Goal: Information Seeking & Learning: Learn about a topic

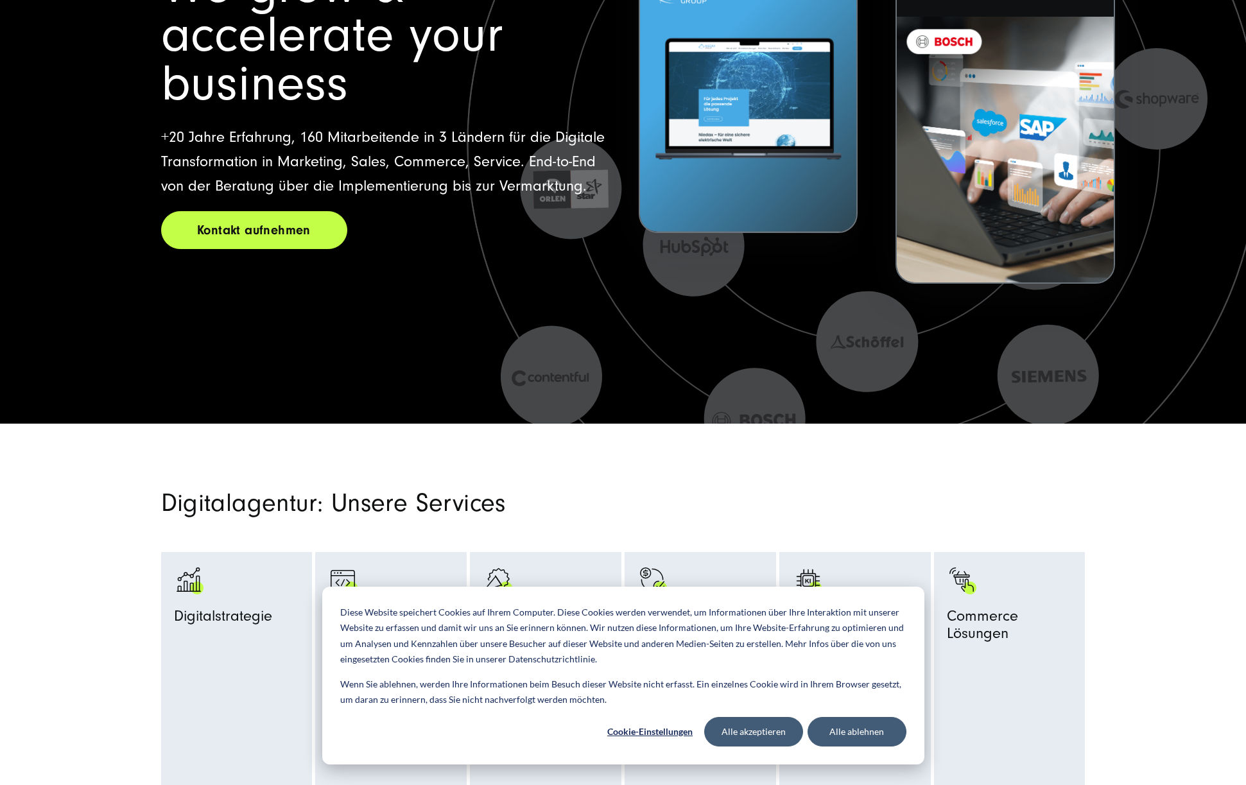
scroll to position [313, 0]
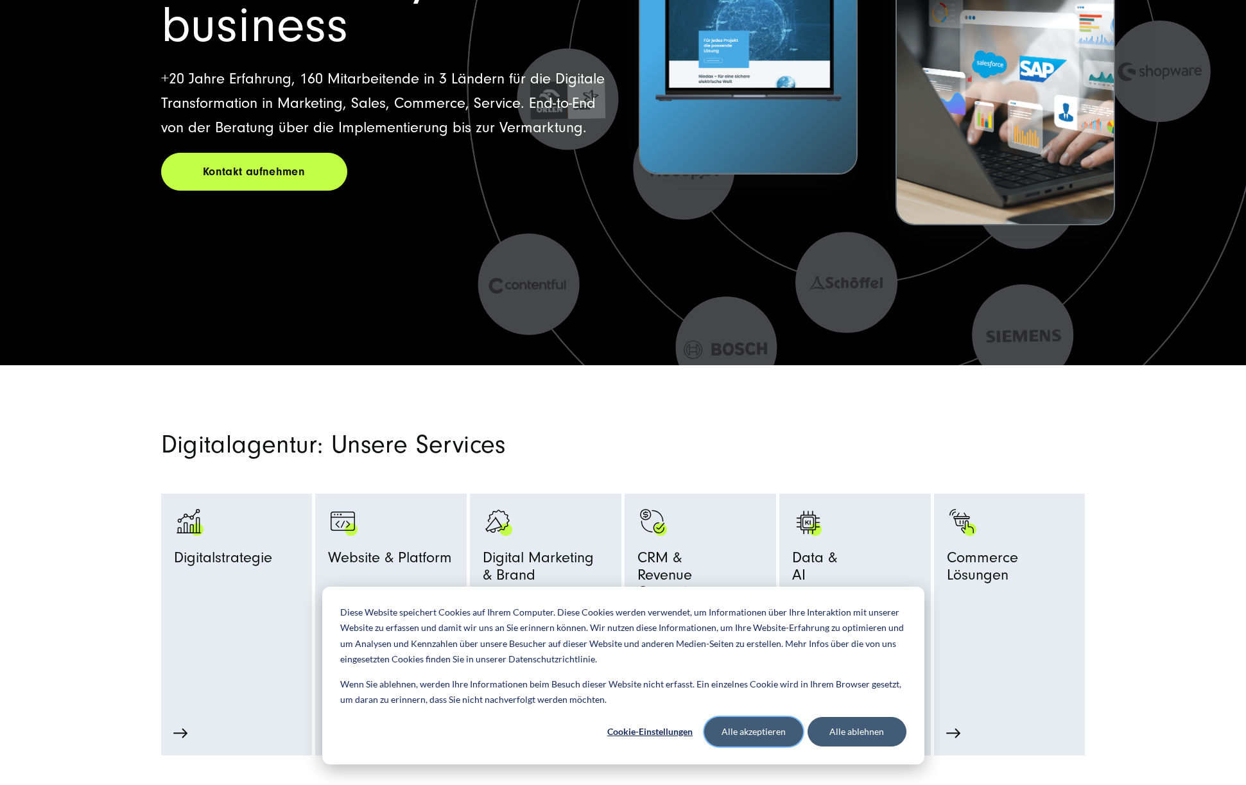
click at [779, 729] on button "Alle akzeptieren" at bounding box center [753, 732] width 99 height 30
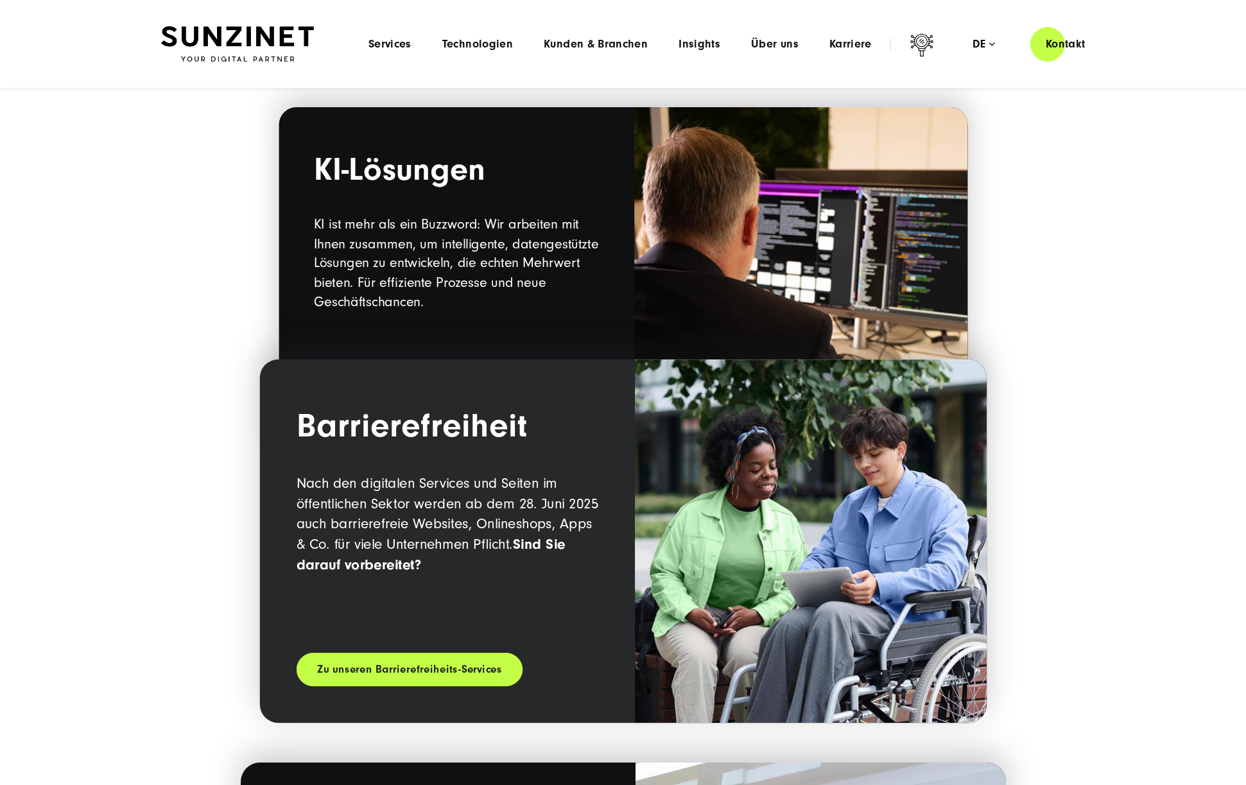
scroll to position [1387, 0]
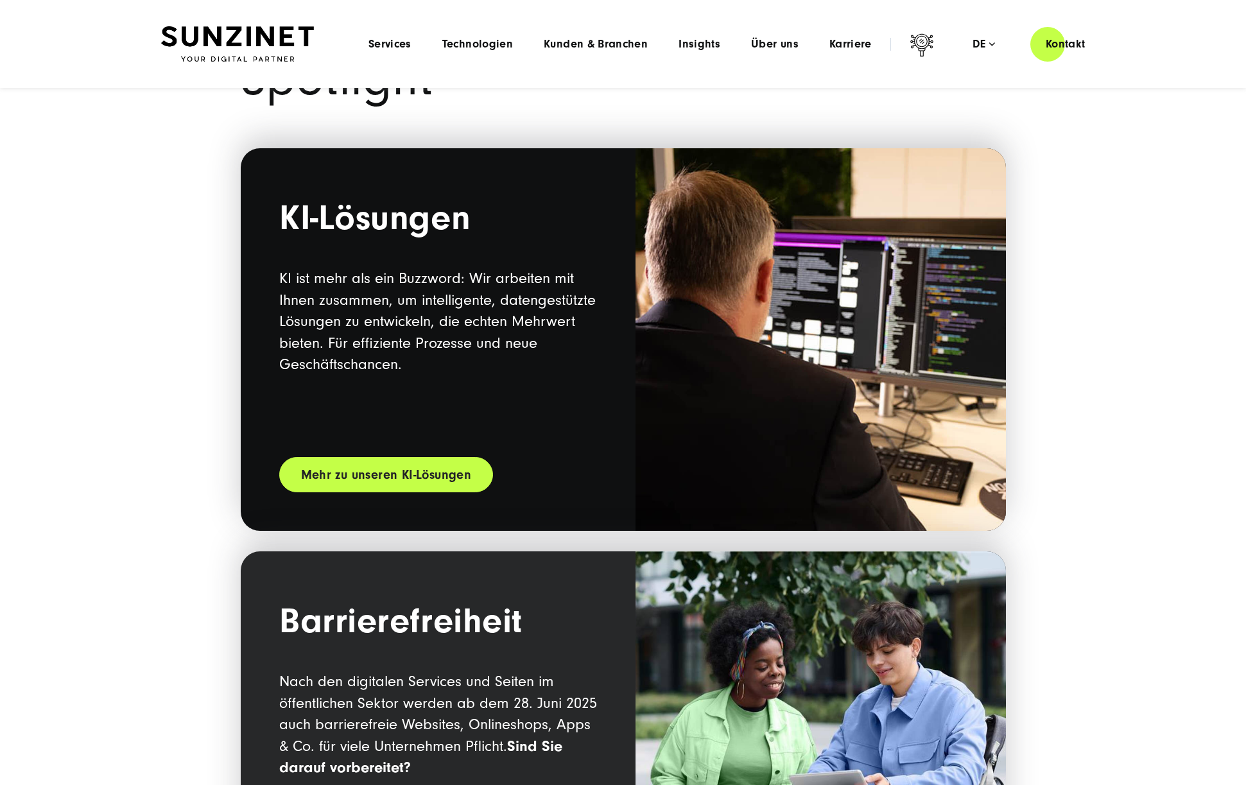
click at [417, 479] on link "Mehr zu unseren KI-Lösungen" at bounding box center [386, 474] width 214 height 35
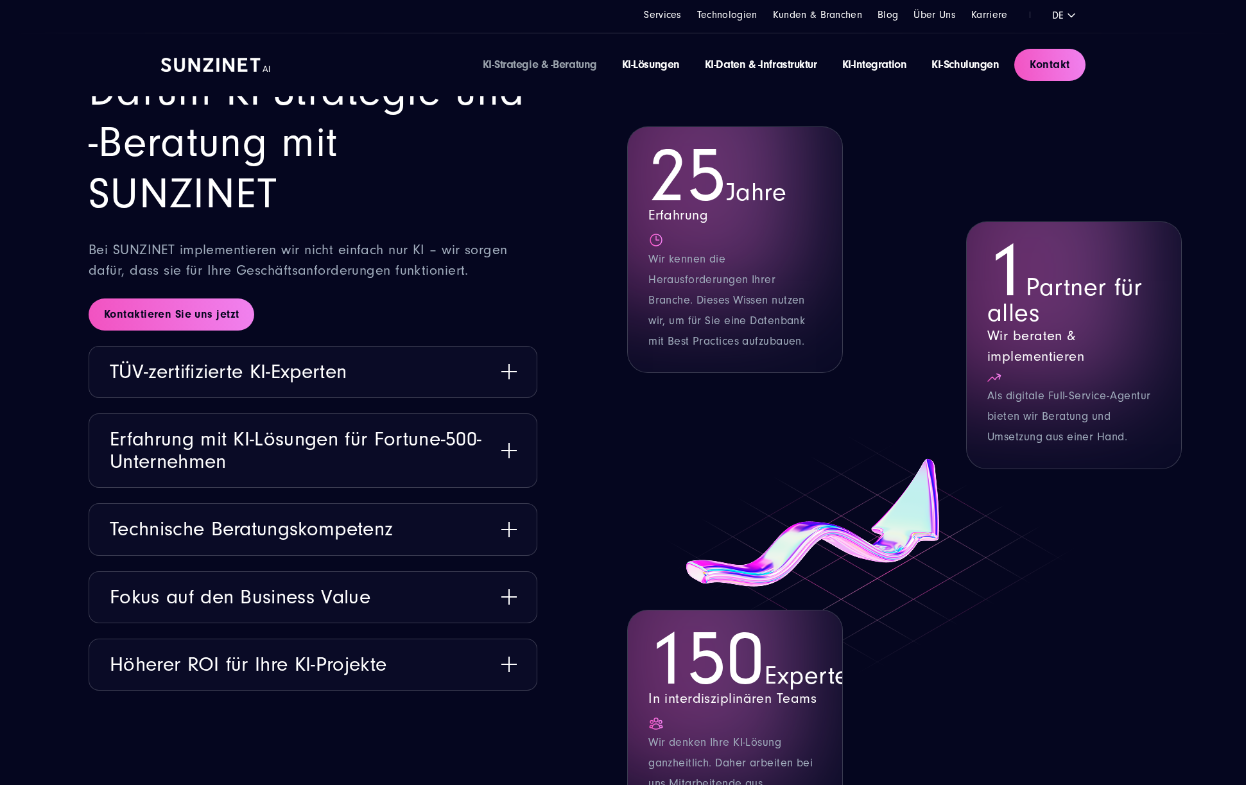
scroll to position [1678, 0]
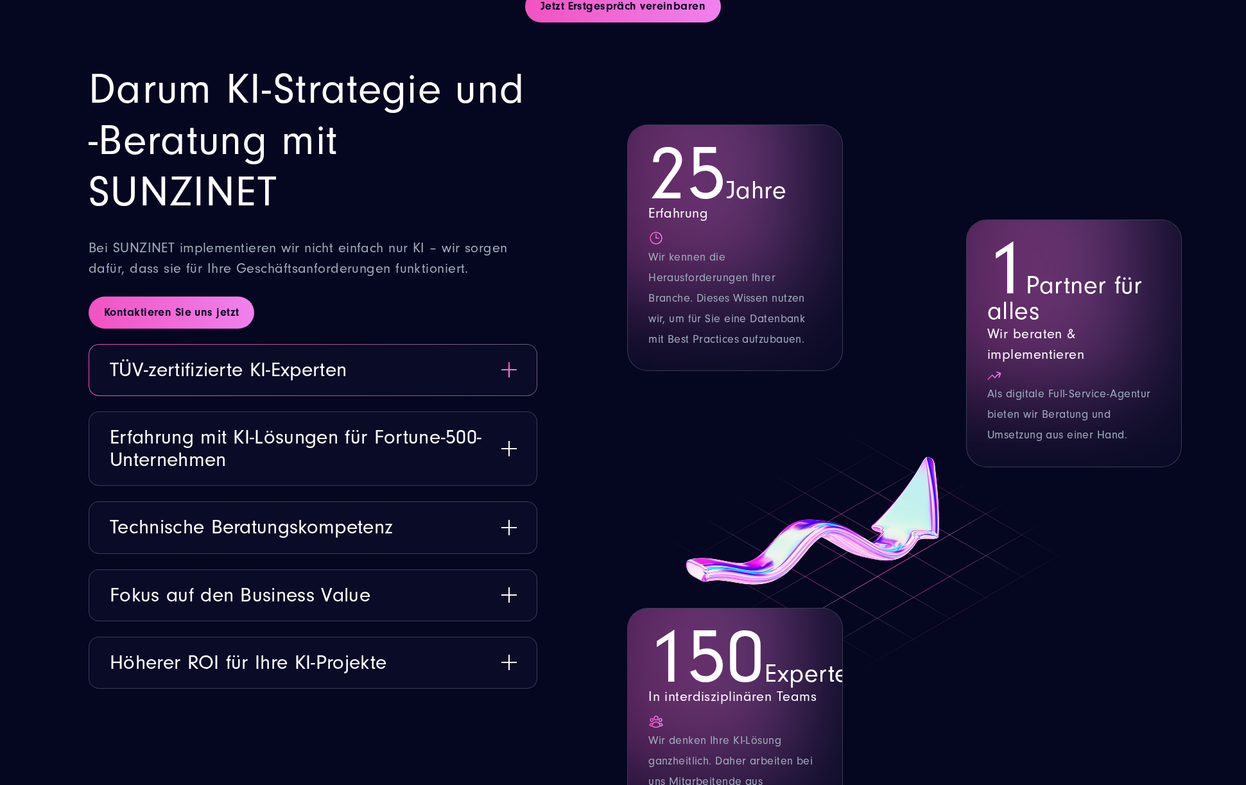
click at [507, 371] on button "TÜV-zertifizierte KI-Experten" at bounding box center [312, 370] width 447 height 51
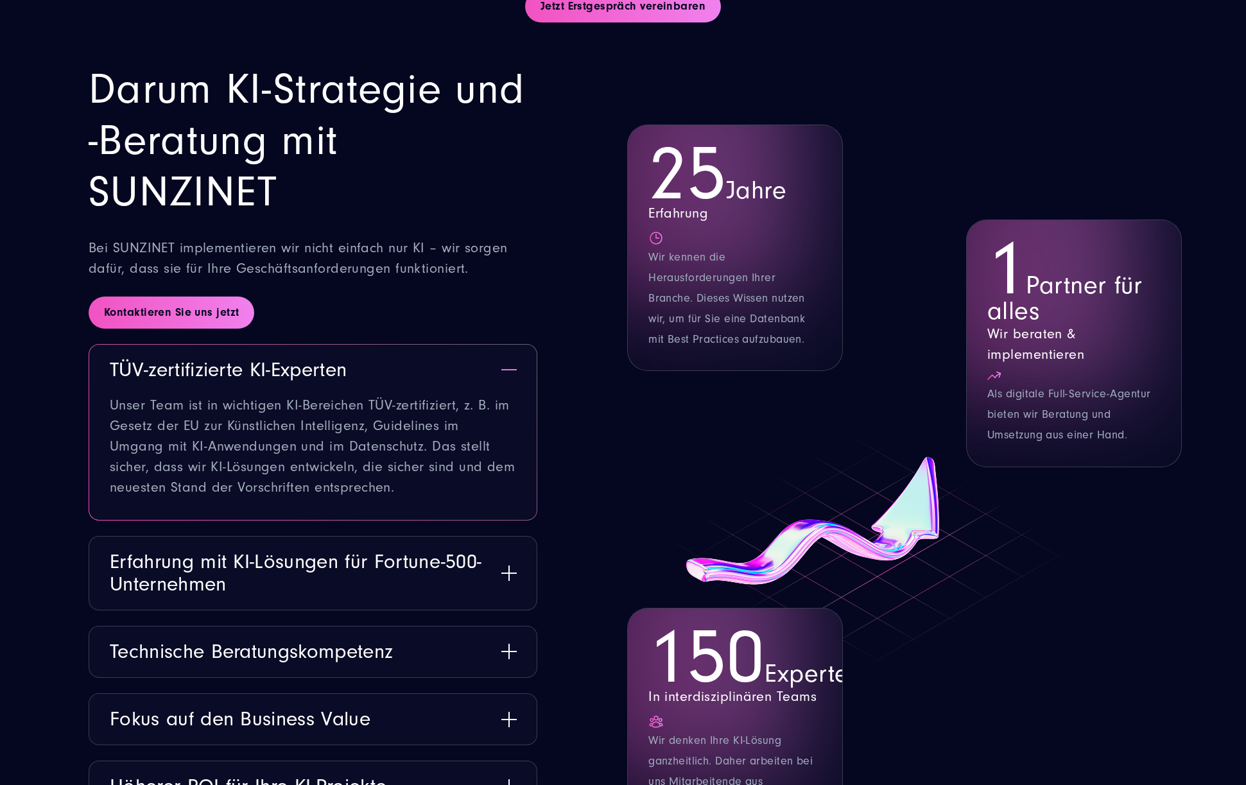
drag, startPoint x: 354, startPoint y: 494, endPoint x: 112, endPoint y: 397, distance: 260.1
click at [112, 398] on li "TÜV-zertifizierte KI-Experten Unser Team ist in wichtigen KI-Bereichen TÜV-zert…" at bounding box center [313, 432] width 449 height 177
drag, startPoint x: 111, startPoint y: 400, endPoint x: 365, endPoint y: 465, distance: 262.5
click at [381, 471] on li "TÜV-zertifizierte KI-Experten Unser Team ist in wichtigen KI-Bereichen TÜV-zert…" at bounding box center [313, 432] width 449 height 177
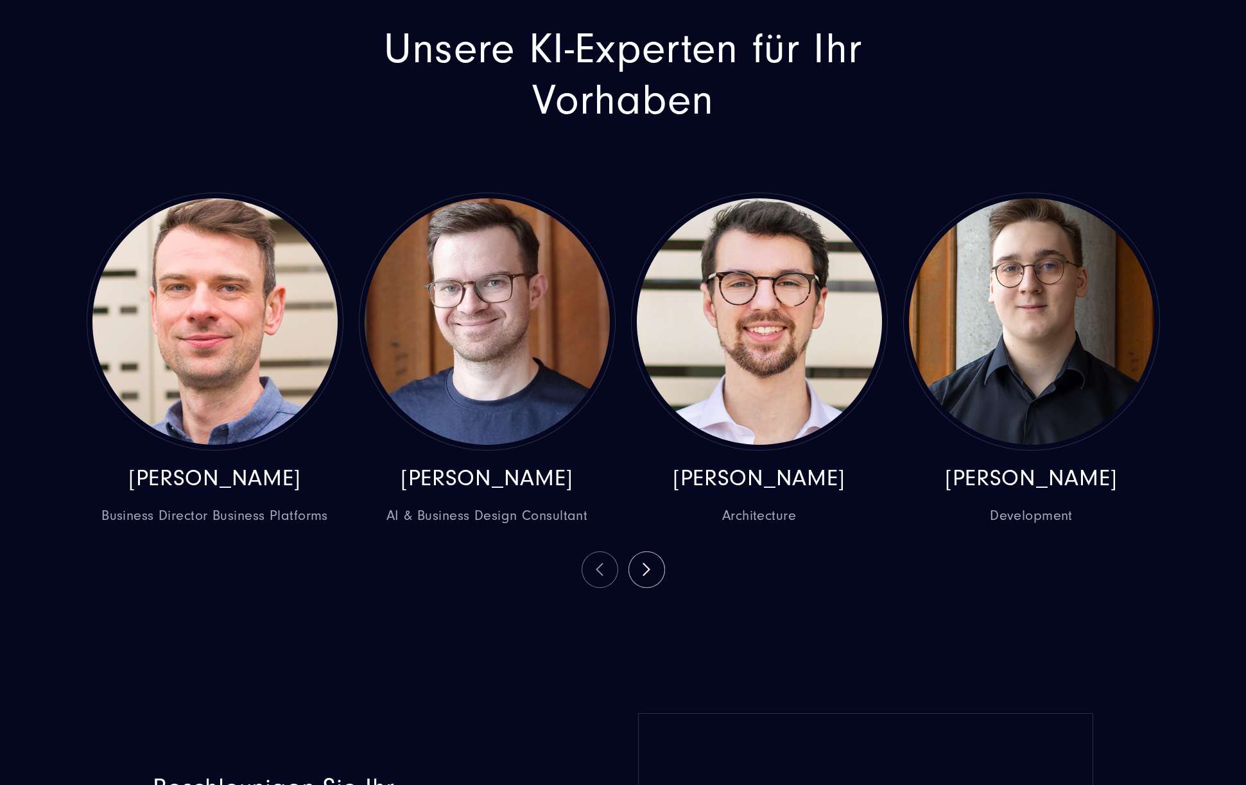
scroll to position [3373, 0]
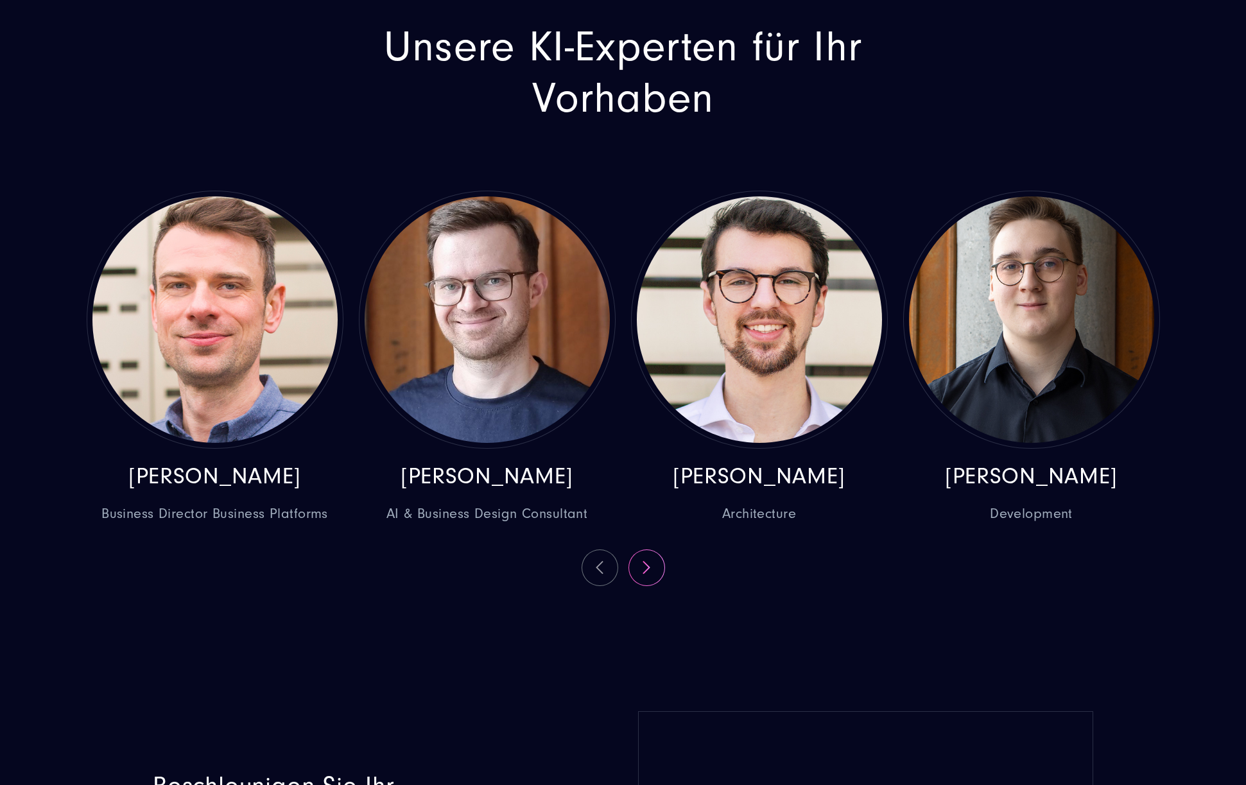
click at [642, 585] on button at bounding box center [646, 567] width 35 height 35
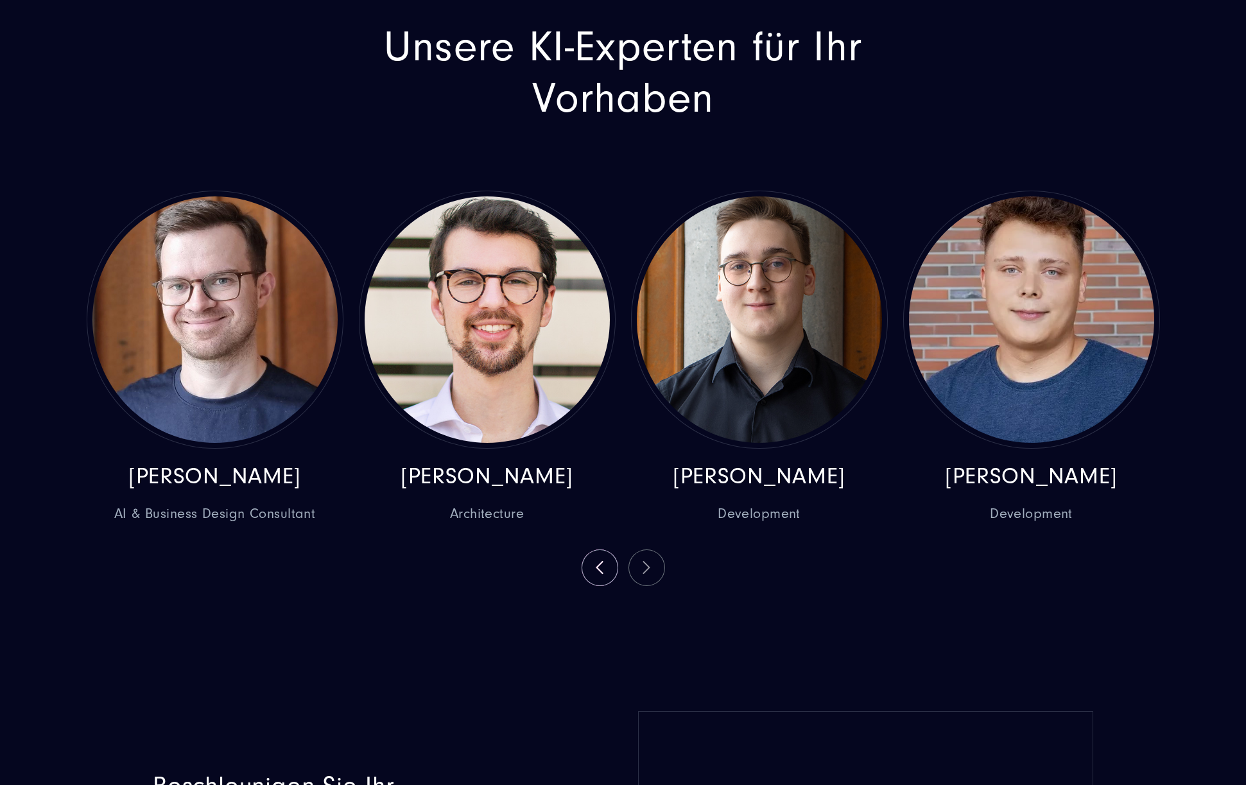
click at [641, 586] on div "Marcel Epler Business Director Business Platforms Tomasz Gabryś AI & Business D…" at bounding box center [623, 388] width 1089 height 395
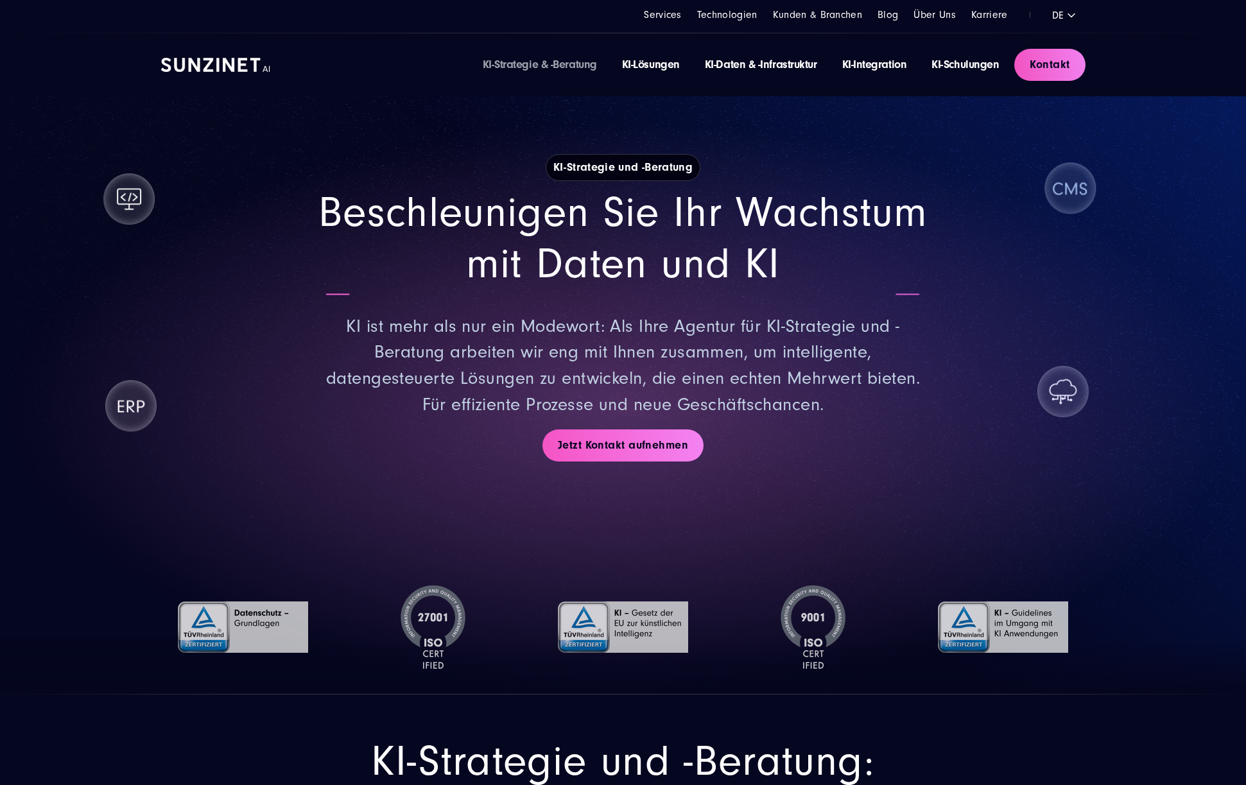
scroll to position [0, 0]
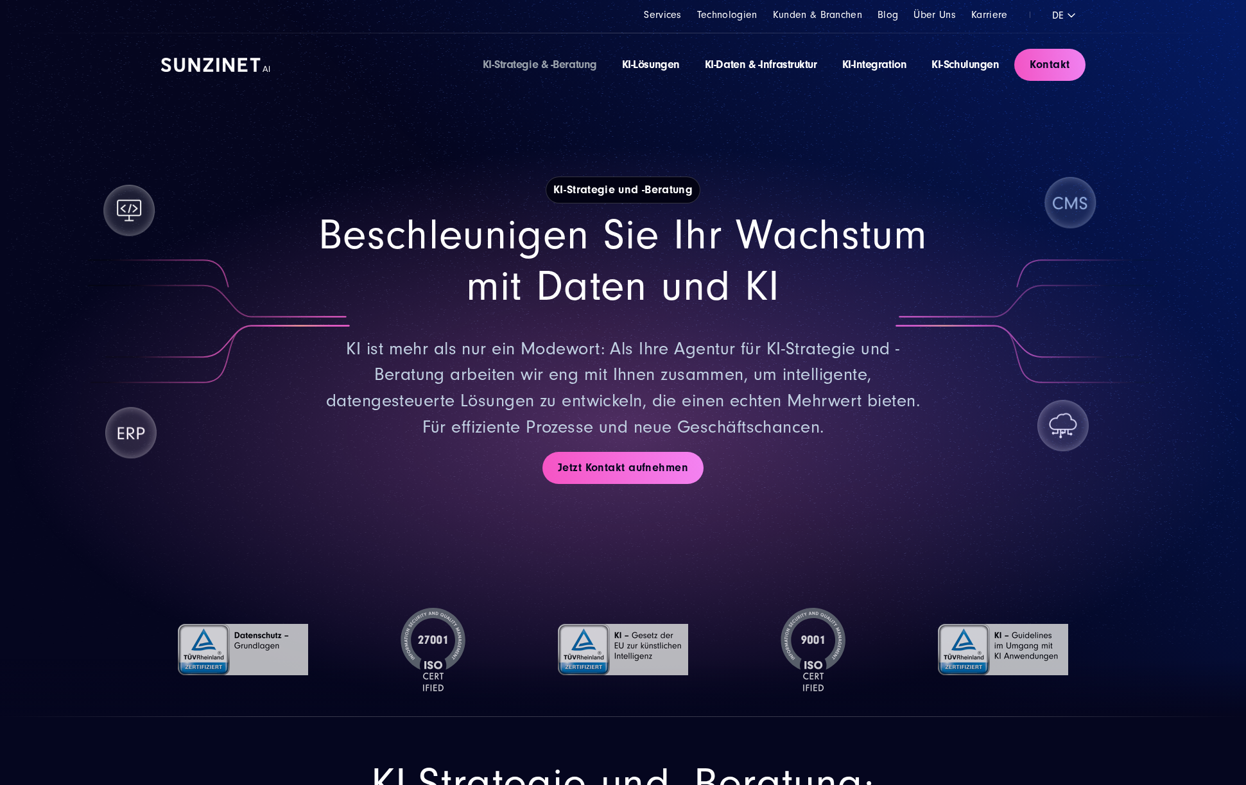
drag, startPoint x: 422, startPoint y: 643, endPoint x: 374, endPoint y: 637, distance: 49.1
click at [367, 639] on div at bounding box center [432, 649] width 157 height 135
drag, startPoint x: 794, startPoint y: 655, endPoint x: 661, endPoint y: 634, distance: 135.2
click at [661, 634] on div at bounding box center [623, 649] width 1246 height 135
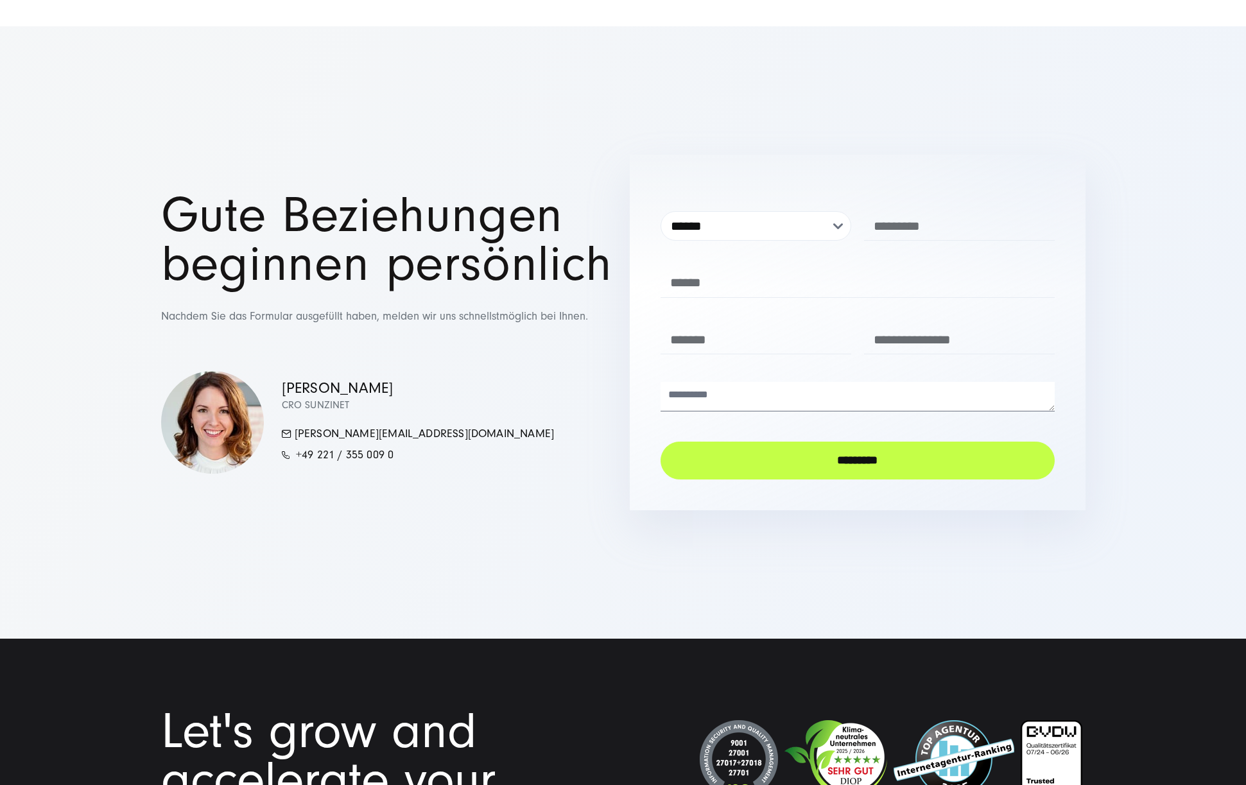
scroll to position [3337, 0]
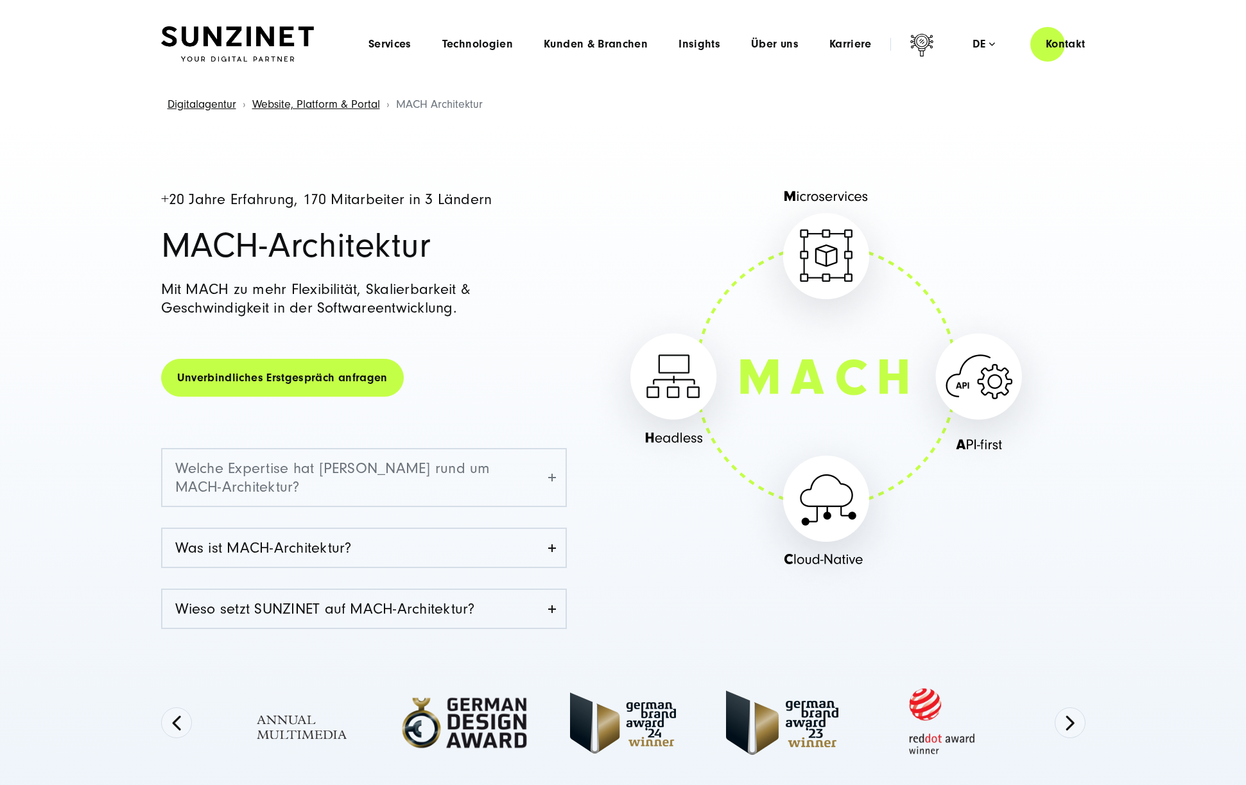
click at [437, 476] on link "Welche Expertise hat [PERSON_NAME] rund um MACH-Architektur?" at bounding box center [363, 477] width 403 height 56
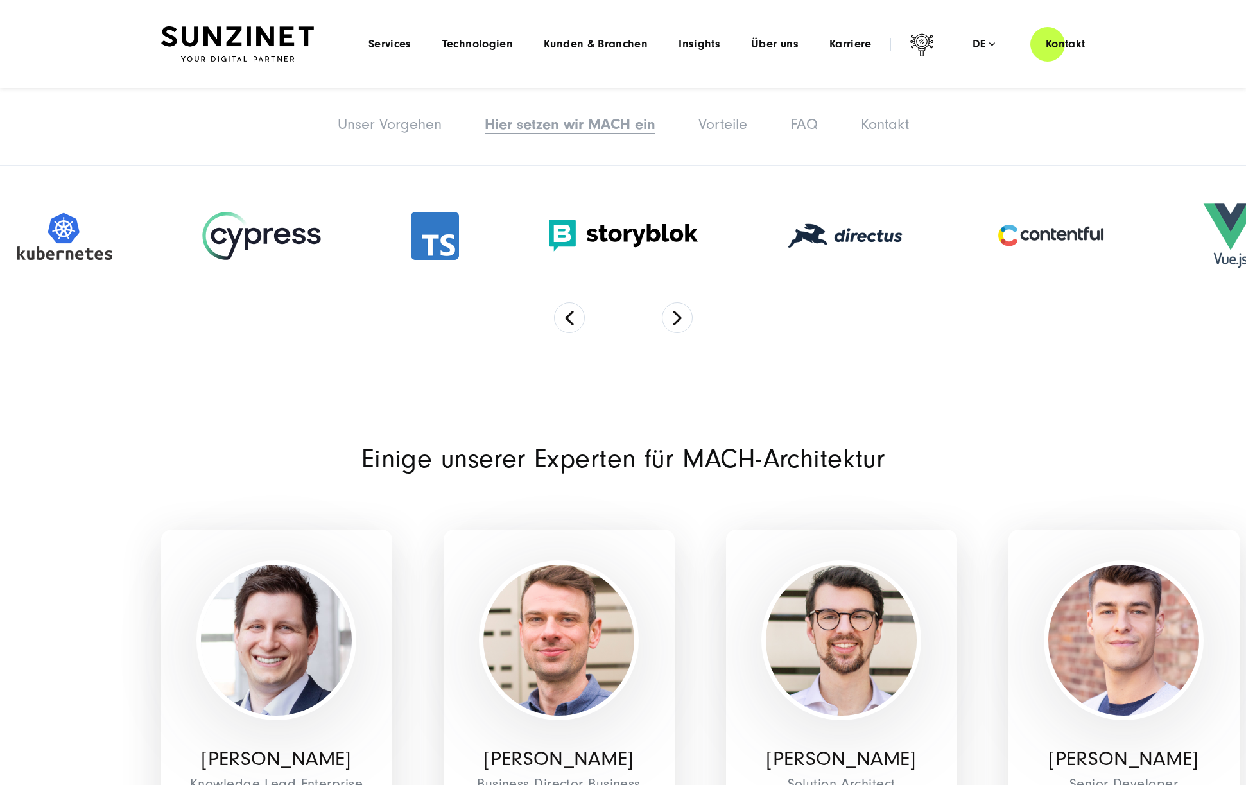
scroll to position [3606, 0]
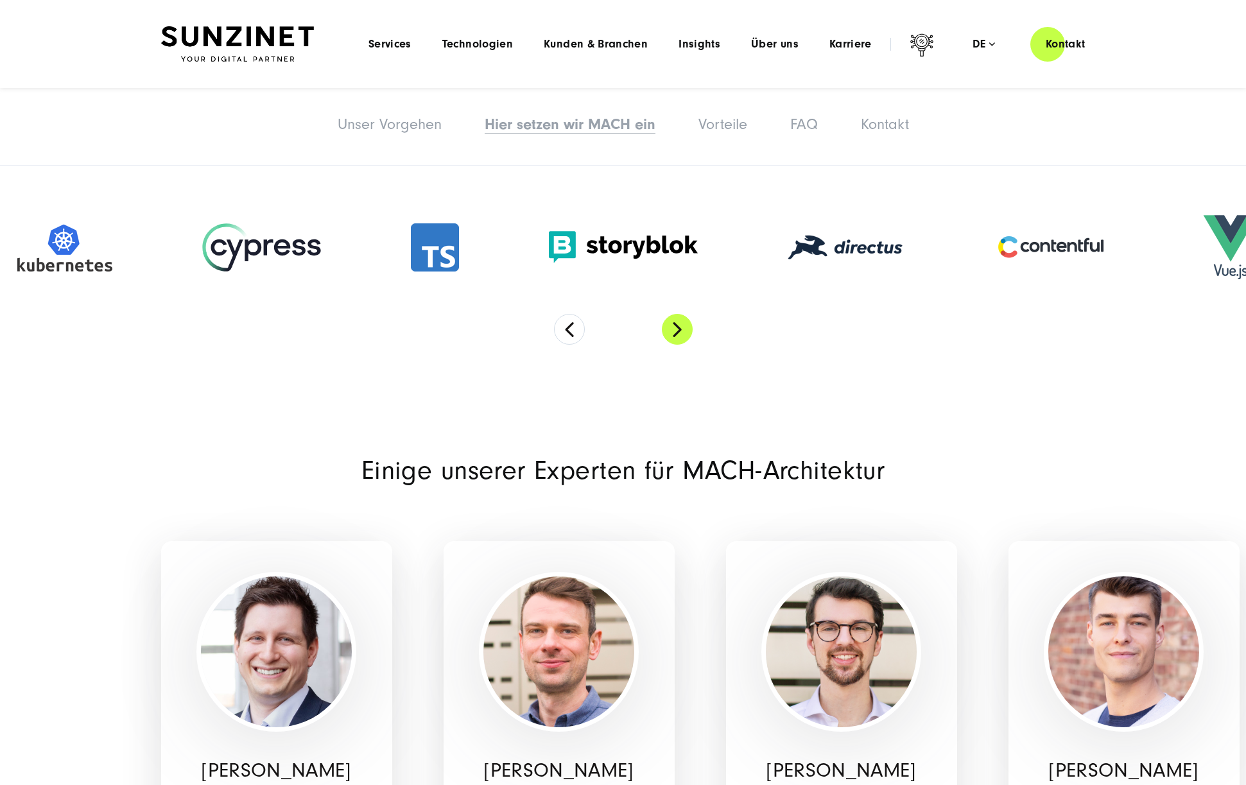
click at [687, 314] on button "Next" at bounding box center [677, 329] width 31 height 31
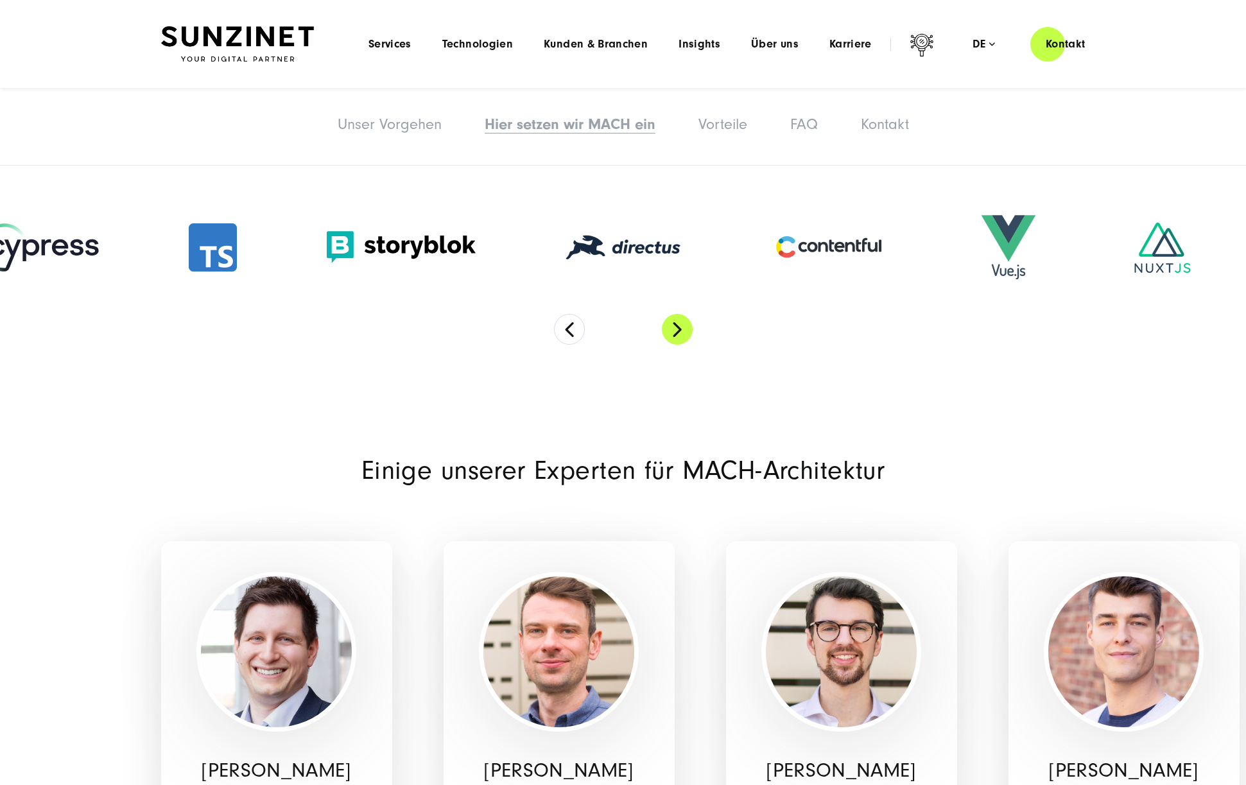
click at [687, 314] on button "Next" at bounding box center [677, 329] width 31 height 31
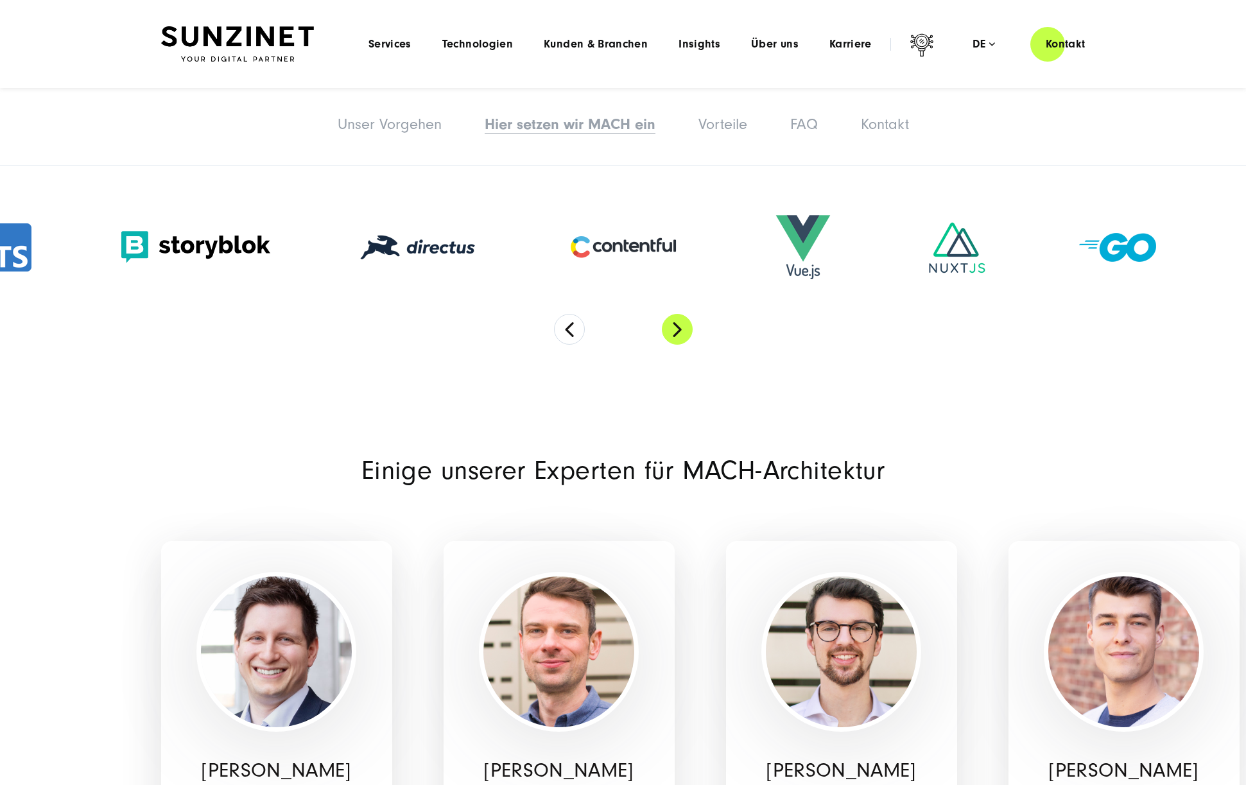
click at [687, 314] on button "Next" at bounding box center [677, 329] width 31 height 31
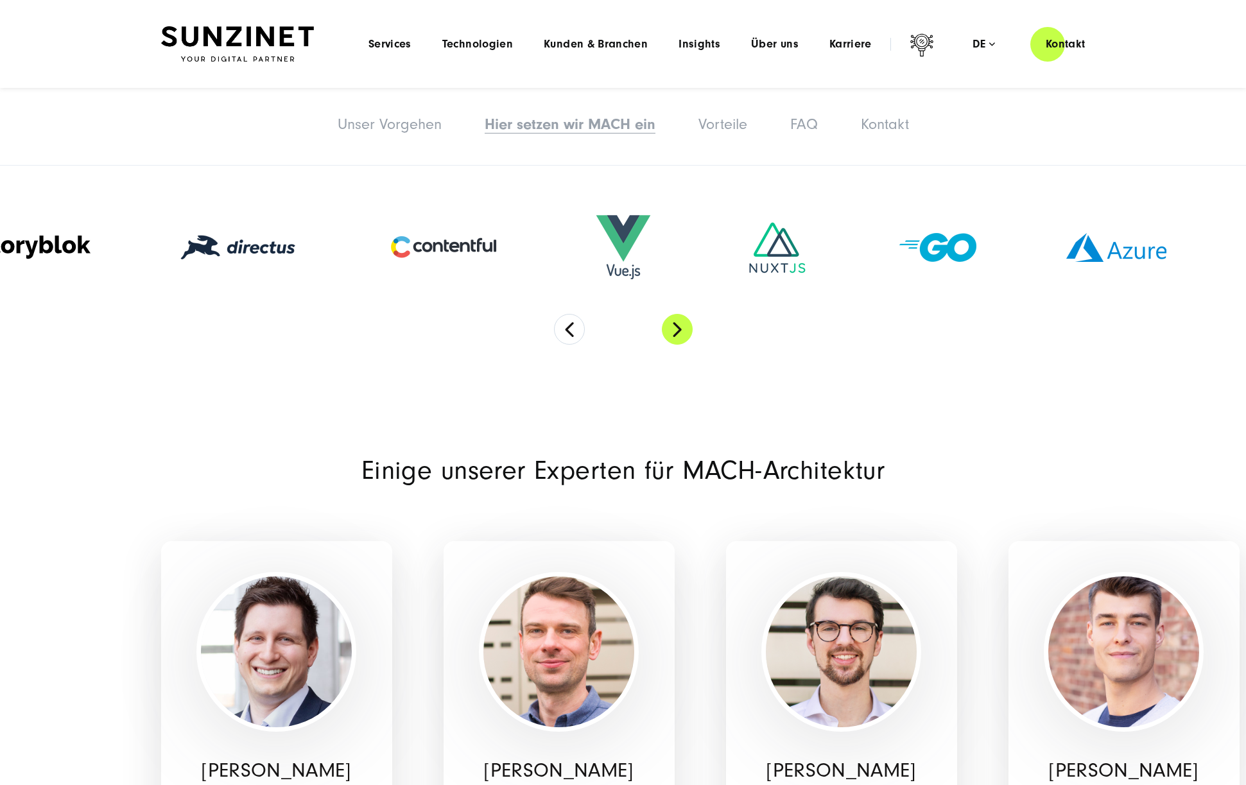
click at [687, 314] on button "Next" at bounding box center [677, 329] width 31 height 31
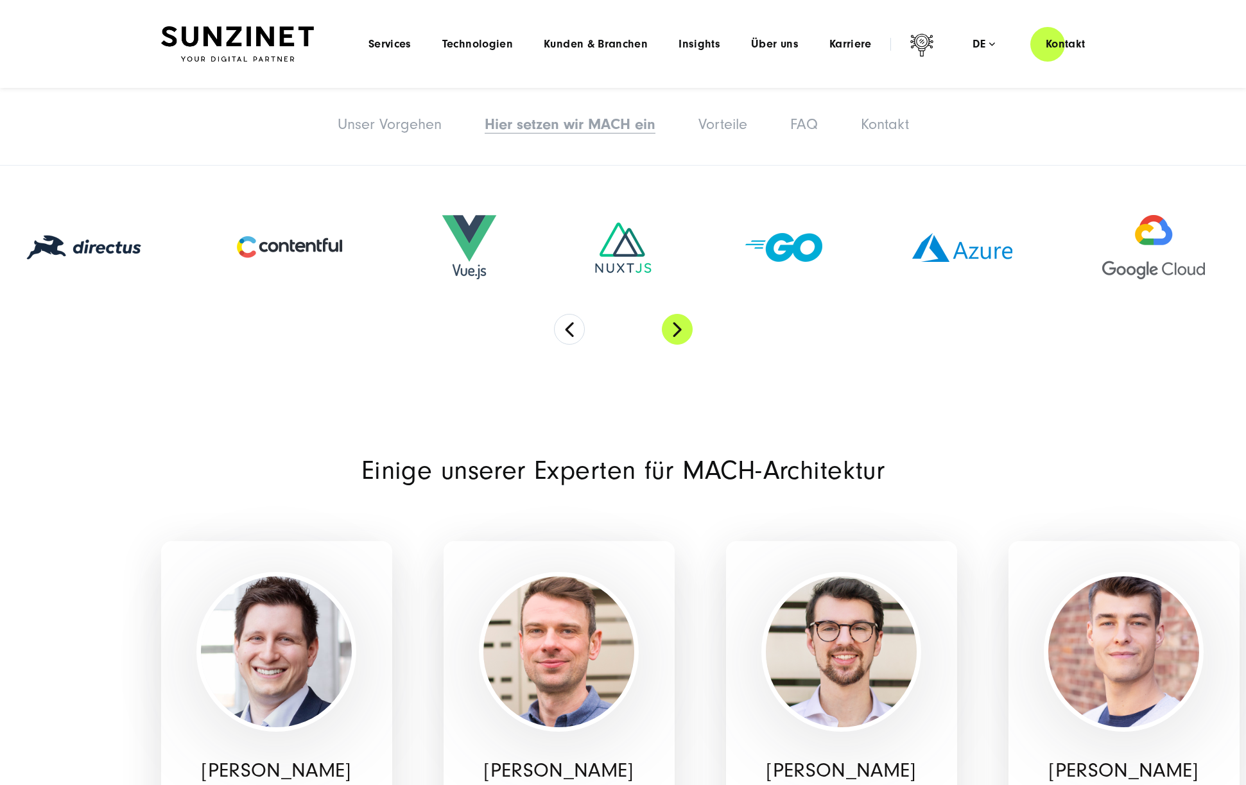
click at [687, 314] on button "Next" at bounding box center [677, 329] width 31 height 31
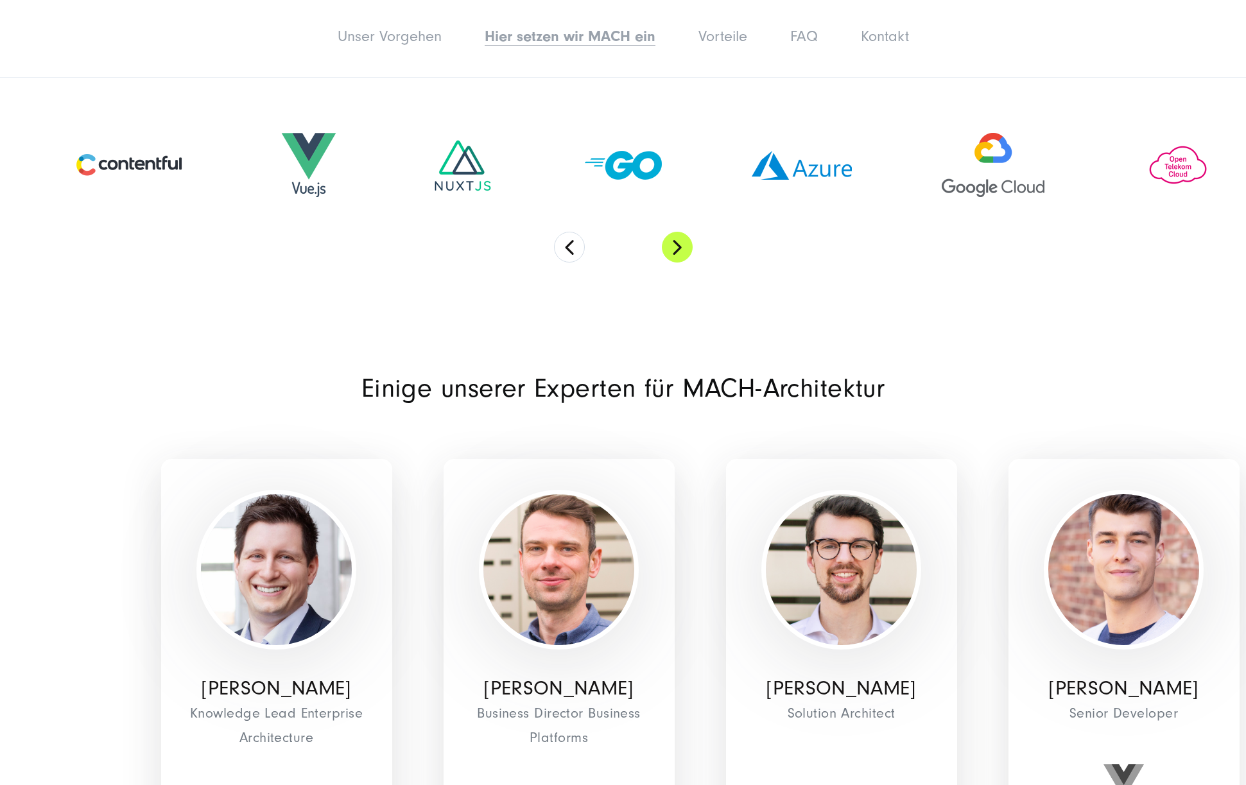
scroll to position [3990, 0]
